Goal: Task Accomplishment & Management: Use online tool/utility

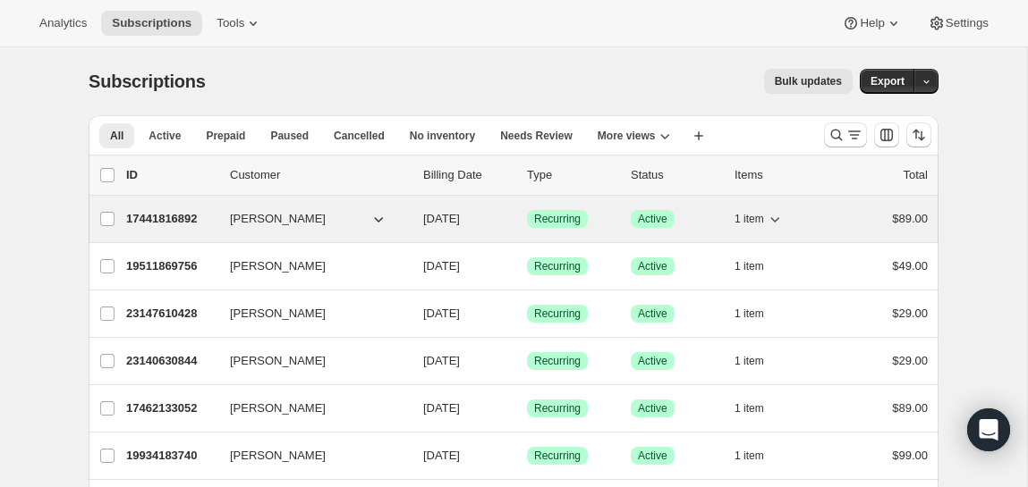
click at [182, 216] on p "17441816892" at bounding box center [170, 219] width 89 height 18
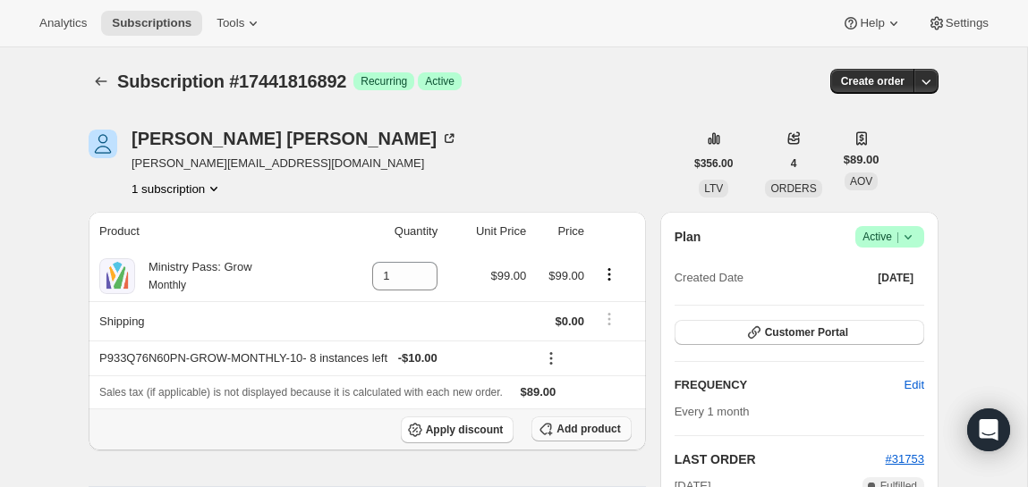
click at [556, 429] on span "Add product" at bounding box center [588, 429] width 64 height 14
